Goal: Task Accomplishment & Management: Manage account settings

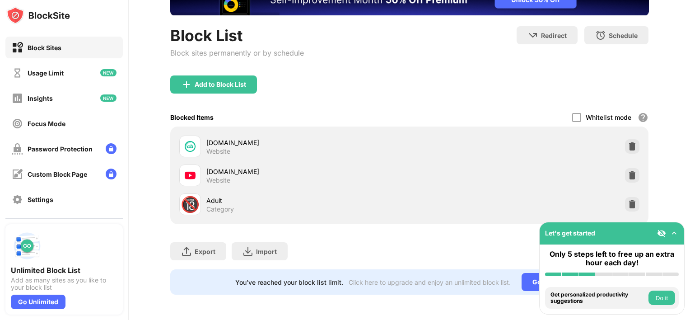
scroll to position [79, 0]
click at [627, 171] on img at bounding box center [631, 175] width 9 height 9
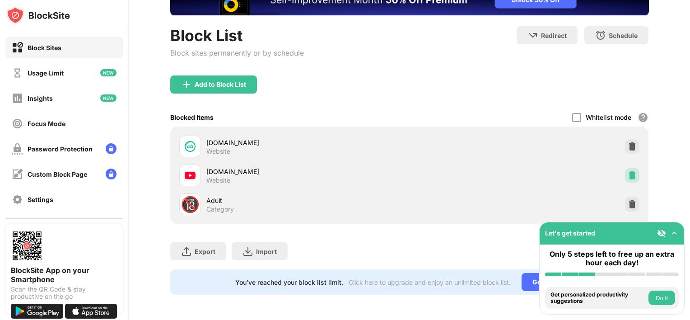
click at [632, 168] on div at bounding box center [632, 175] width 14 height 14
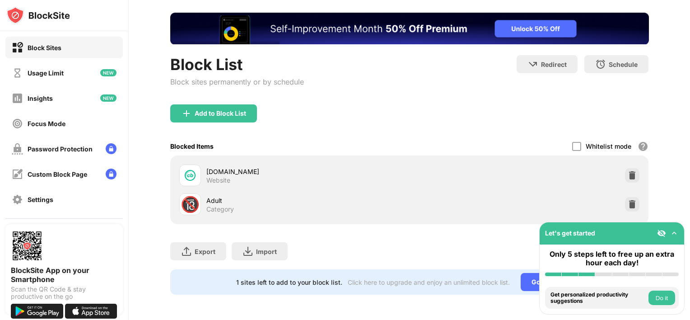
scroll to position [50, 0]
